Goal: Use online tool/utility: Utilize a website feature to perform a specific function

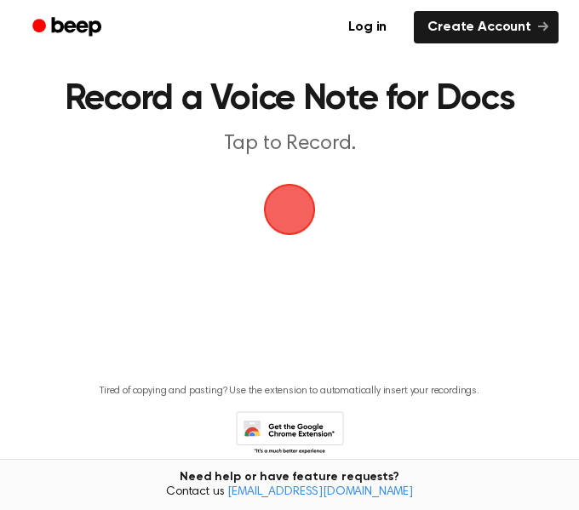
drag, startPoint x: 286, startPoint y: 226, endPoint x: 77, endPoint y: 240, distance: 208.9
click at [77, 240] on main "Record a Voice Note for Docs Tap to Record. Tired of copying and pasting? Use t…" at bounding box center [289, 252] width 579 height 505
click at [282, 219] on span "button" at bounding box center [290, 210] width 52 height 52
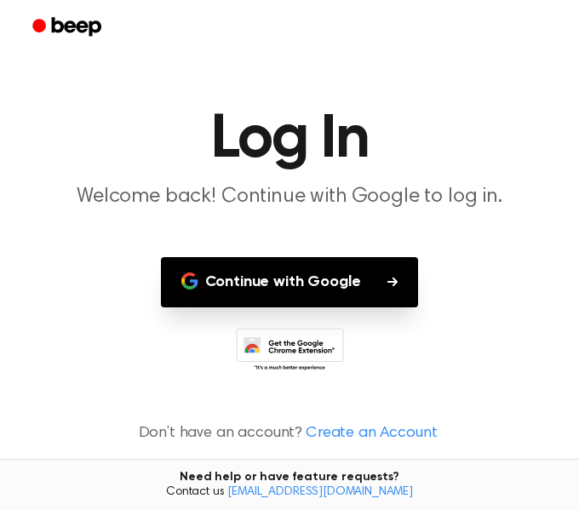
click at [229, 300] on button "Continue with Google" at bounding box center [290, 282] width 258 height 50
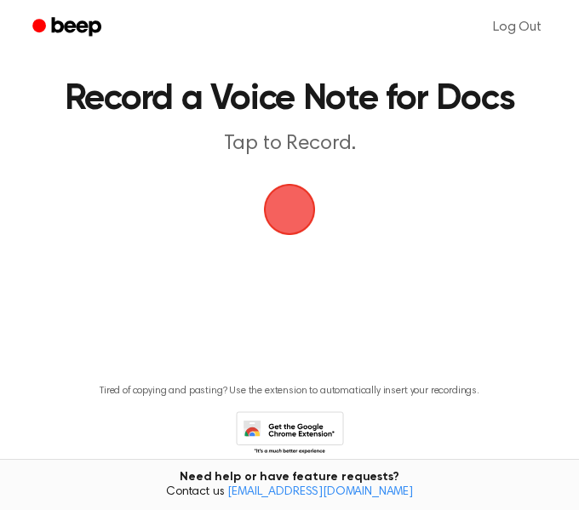
click at [278, 192] on span "button" at bounding box center [290, 210] width 52 height 52
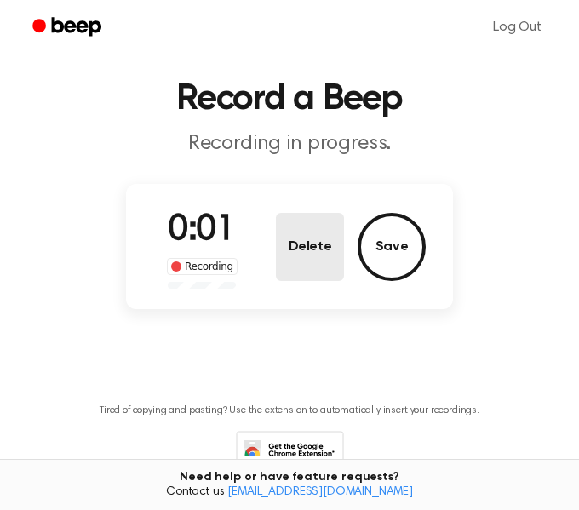
click at [298, 254] on button "Delete" at bounding box center [310, 247] width 68 height 68
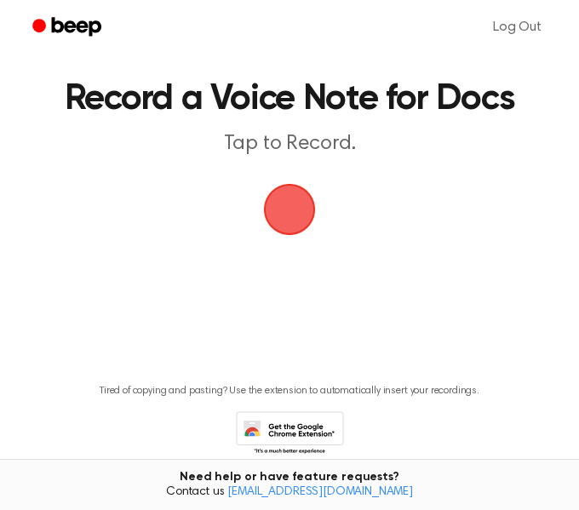
click at [291, 197] on span "button" at bounding box center [290, 210] width 52 height 52
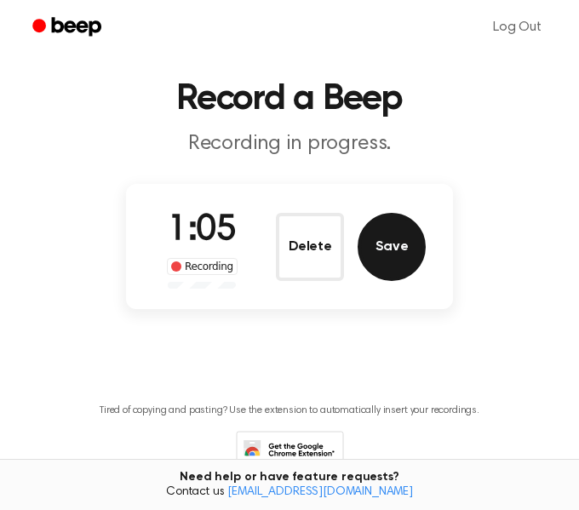
click at [367, 246] on button "Save" at bounding box center [391, 247] width 68 height 68
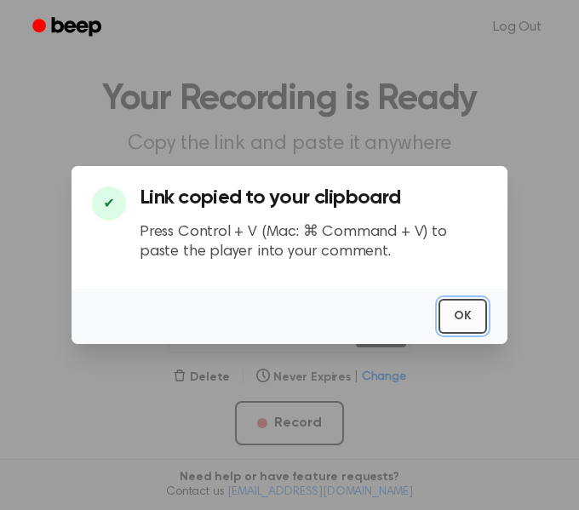
click at [448, 308] on button "OK" at bounding box center [462, 316] width 49 height 35
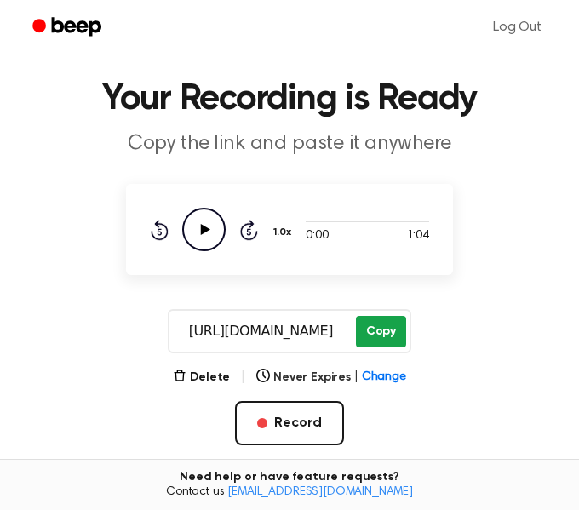
click at [381, 336] on button "Copy" at bounding box center [381, 331] width 50 height 31
